Goal: Browse casually

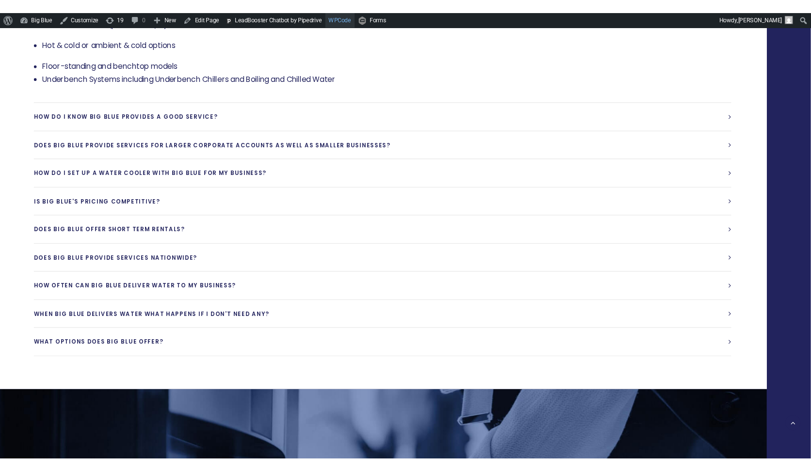
scroll to position [2177, 0]
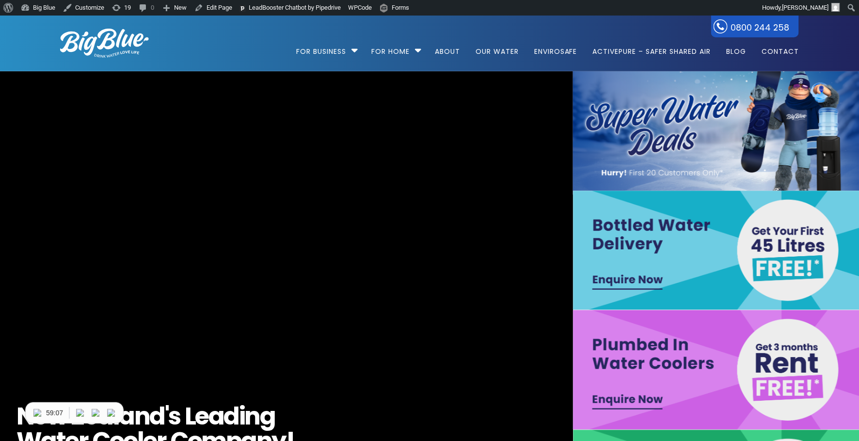
click at [29, 222] on video "[URL][DOMAIN_NAME]" at bounding box center [286, 310] width 1240 height 517
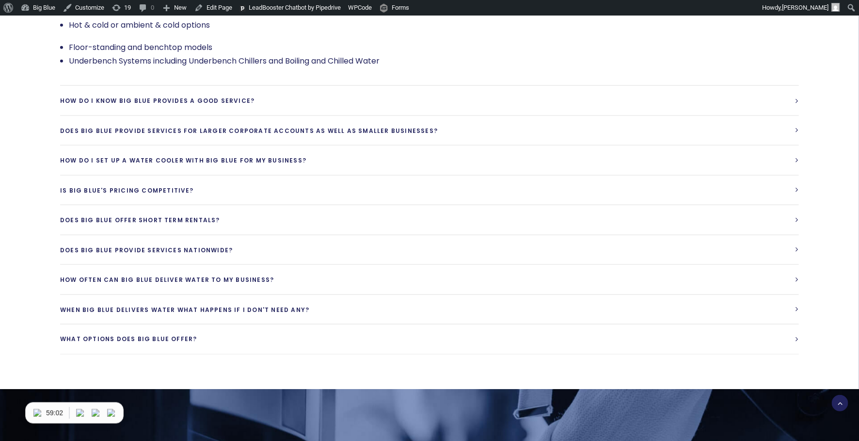
scroll to position [2442, 0]
